Goal: Answer question/provide support: Answer question/provide support

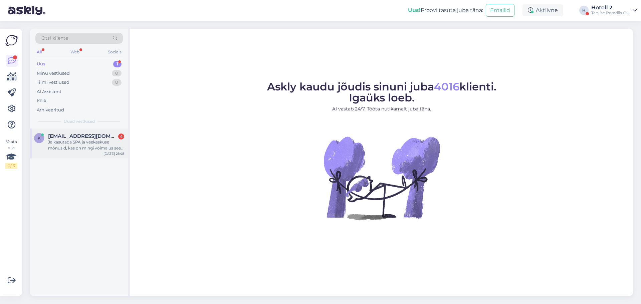
click at [95, 141] on div "Ja kasutada SPA ja veekeskuse mõnusid, kas on mingi võimalus see teoks teha" at bounding box center [86, 145] width 76 height 12
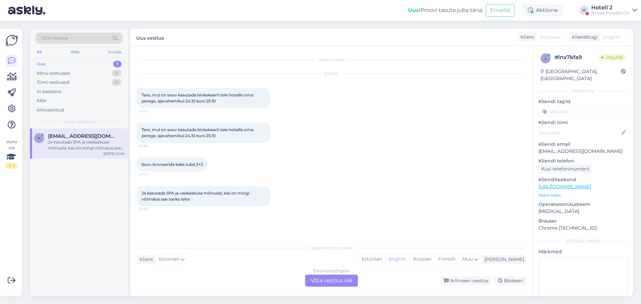
click at [330, 276] on div "Estonian to English Võta vestlus üle" at bounding box center [331, 281] width 53 height 12
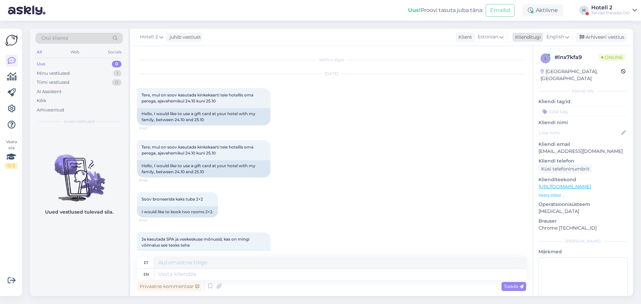
click at [568, 38] on icon at bounding box center [567, 36] width 4 height 7
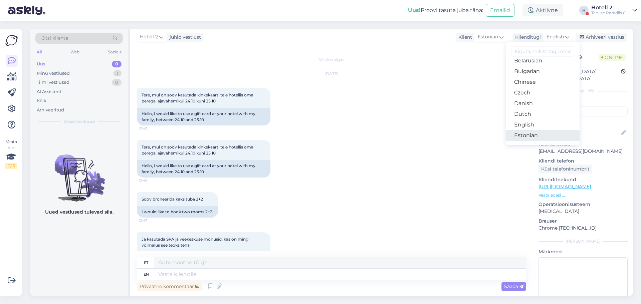
scroll to position [33, 0]
click at [543, 120] on link "Estonian" at bounding box center [542, 118] width 73 height 11
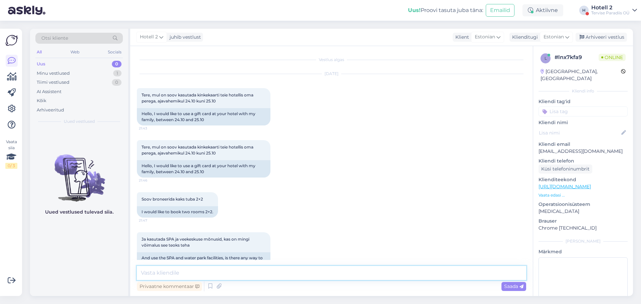
click at [291, 277] on textarea at bounding box center [331, 273] width 389 height 14
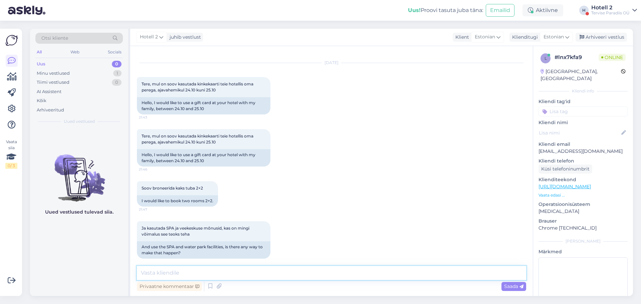
scroll to position [17, 0]
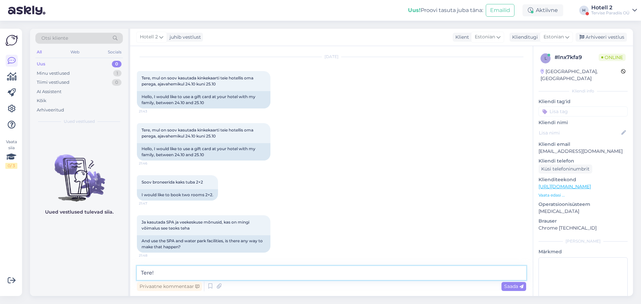
type textarea "Tere!"
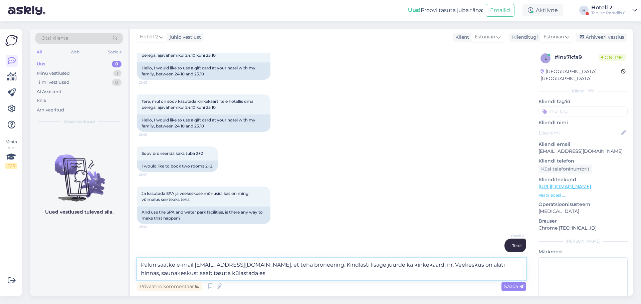
click at [202, 273] on textarea "Palun saatke e-mail [EMAIL_ADDRESS][DOMAIN_NAME], et teha broneering. Kindlasti…" at bounding box center [331, 269] width 389 height 22
drag, startPoint x: 202, startPoint y: 273, endPoint x: 139, endPoint y: 274, distance: 62.7
click at [139, 274] on textarea "Palun saatke e-mail [EMAIL_ADDRESS][DOMAIN_NAME], et teha broneering. Kindlasti…" at bounding box center [331, 269] width 389 height 22
type textarea "Palun saatke e-mail [EMAIL_ADDRESS][DOMAIN_NAME], et teha broneering. Kindlasti…"
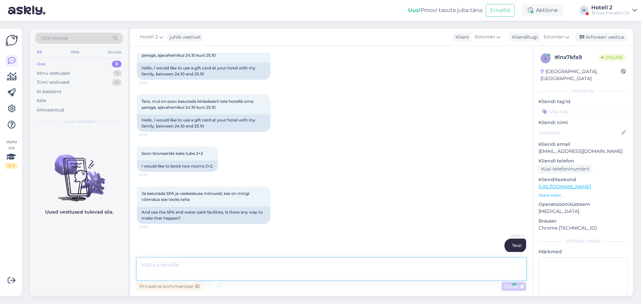
scroll to position [92, 0]
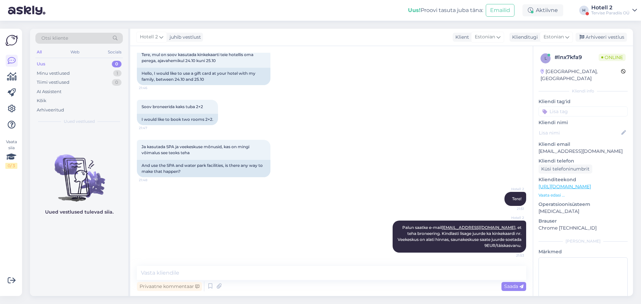
drag, startPoint x: 597, startPoint y: 36, endPoint x: 580, endPoint y: 32, distance: 17.5
click at [597, 36] on div "Arhiveeri vestlus" at bounding box center [600, 37] width 51 height 9
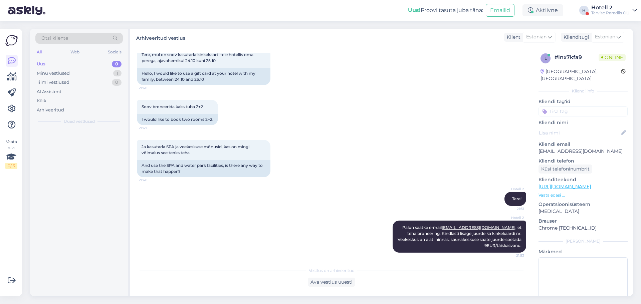
scroll to position [95, 0]
